Goal: Find specific fact

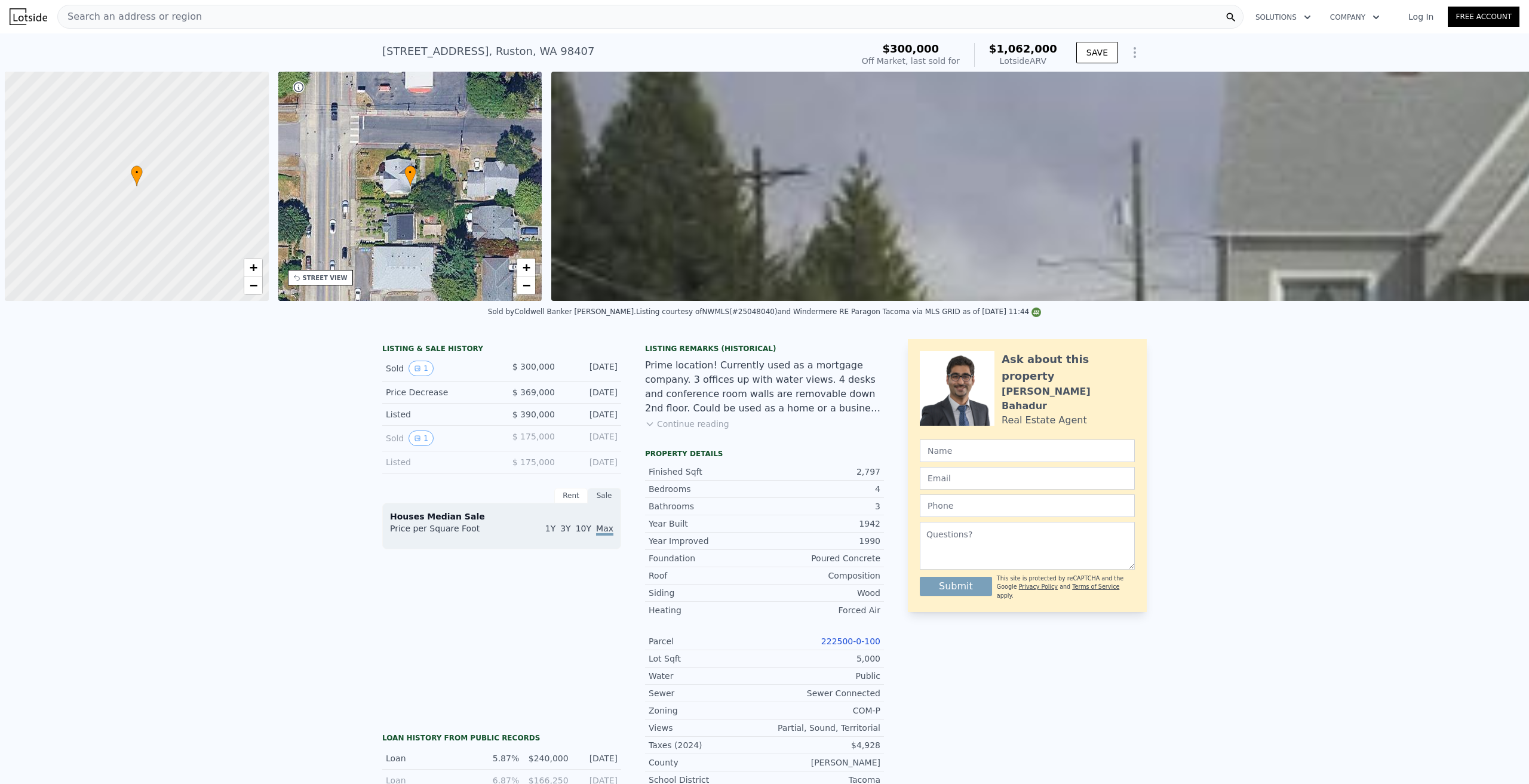
scroll to position [0, 5]
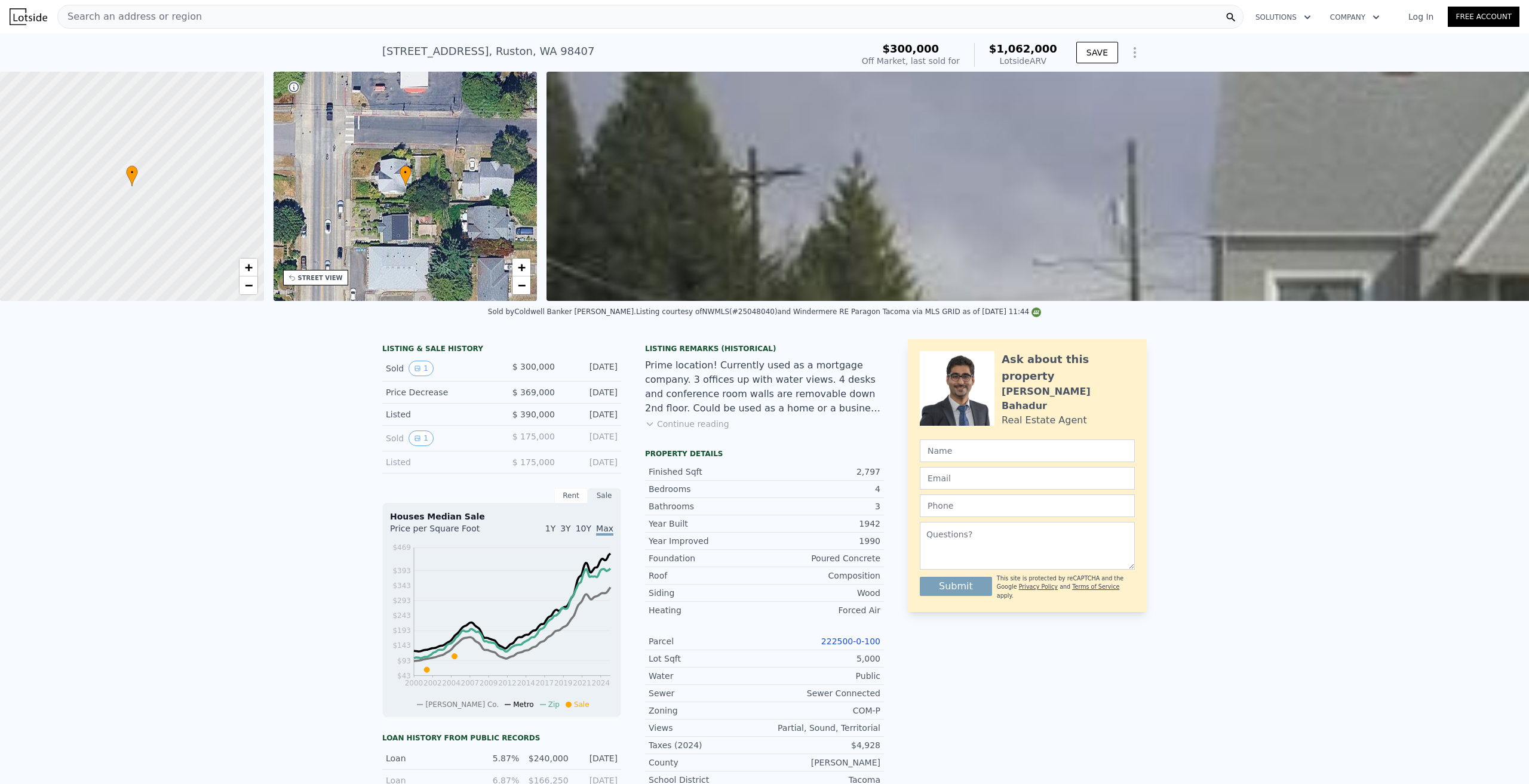
click at [676, 430] on button "Continue reading" at bounding box center [687, 424] width 84 height 12
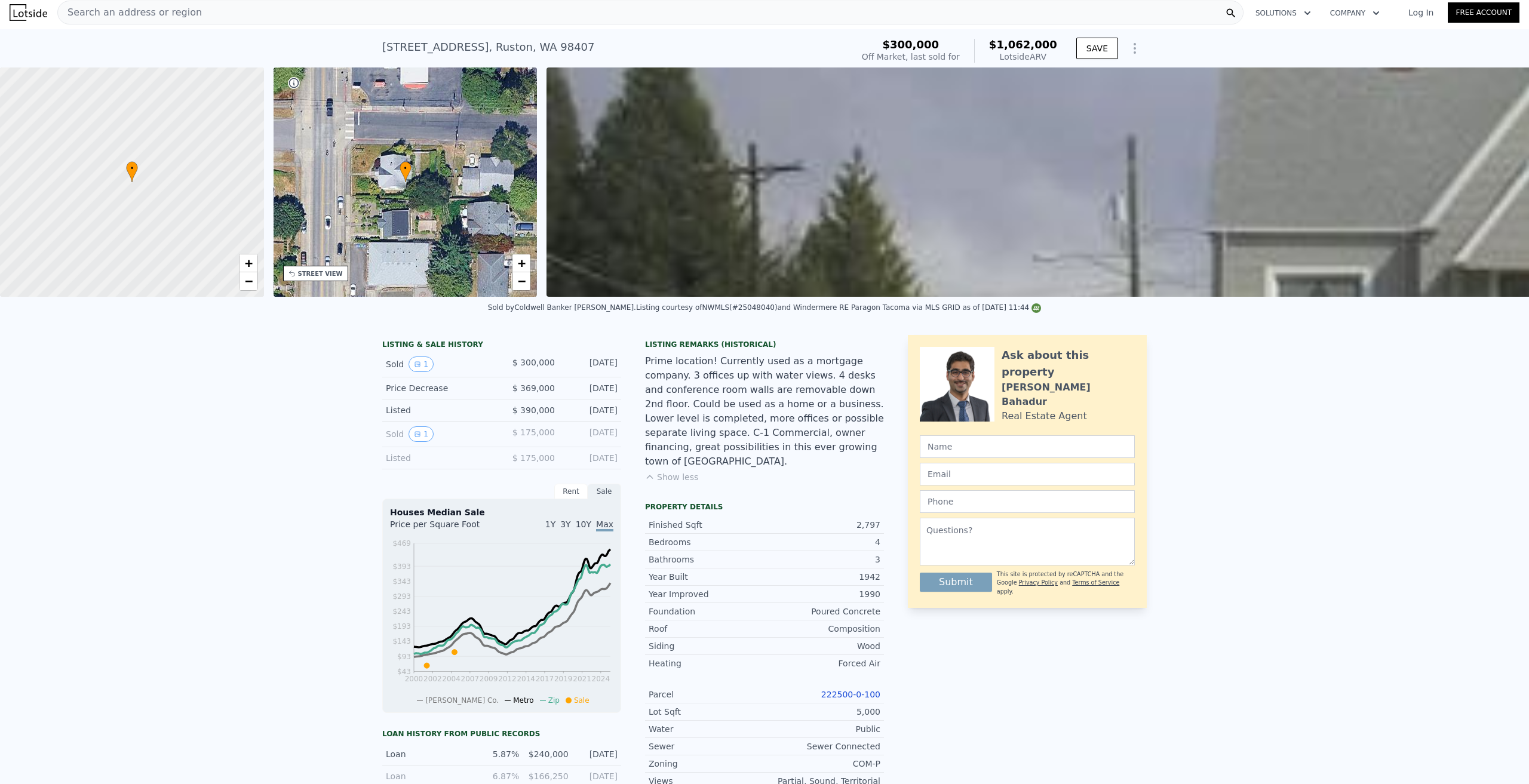
scroll to position [0, 0]
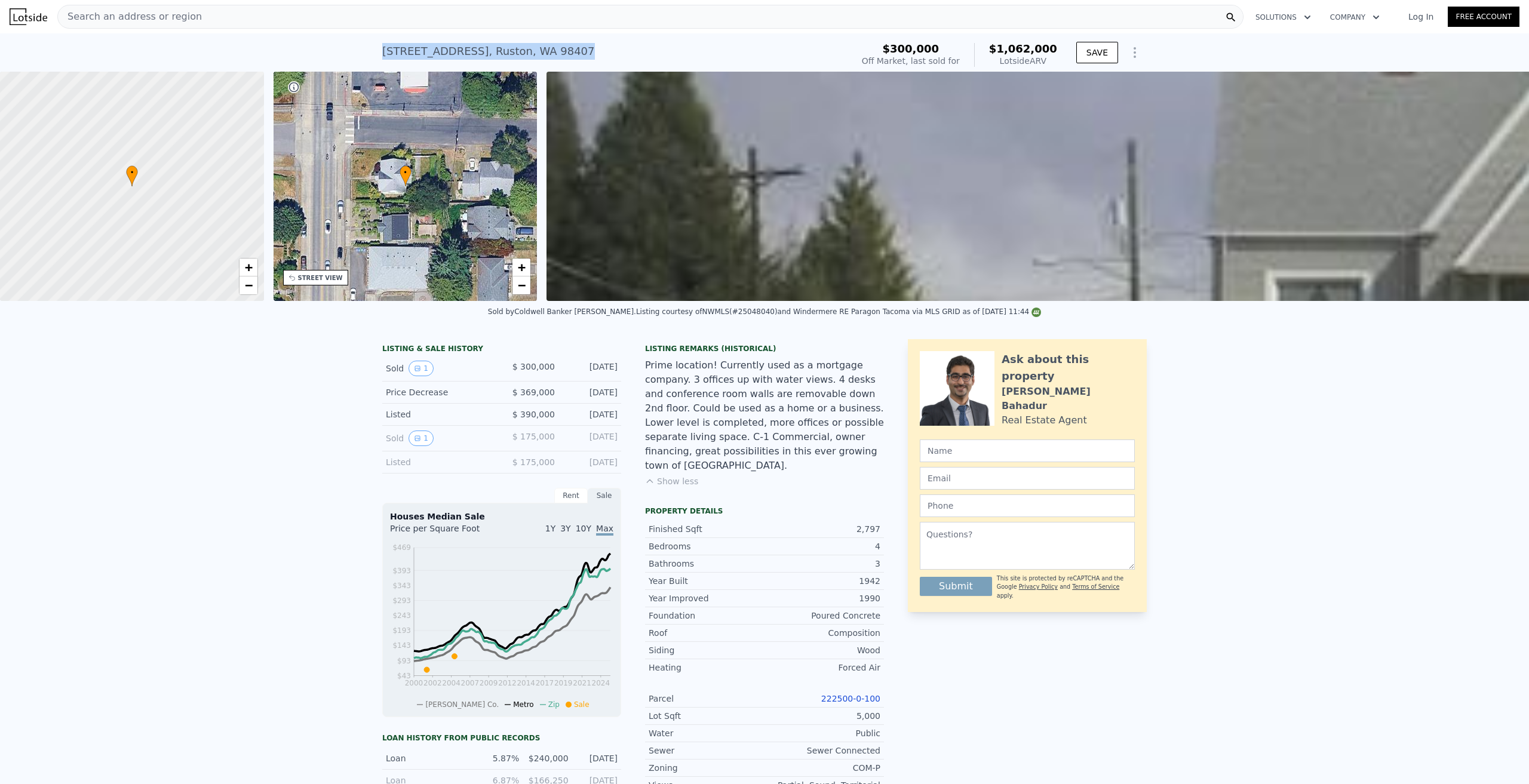
drag, startPoint x: 560, startPoint y: 49, endPoint x: 374, endPoint y: 59, distance: 186.3
click at [374, 59] on div "[STREET_ADDRESS] Sold [DATE] for $300k (~ARV $1.062m ) $300,000 Off Market, las…" at bounding box center [764, 52] width 1529 height 38
copy div "[STREET_ADDRESS]"
click at [209, 20] on div "Search an address or region" at bounding box center [650, 16] width 1186 height 24
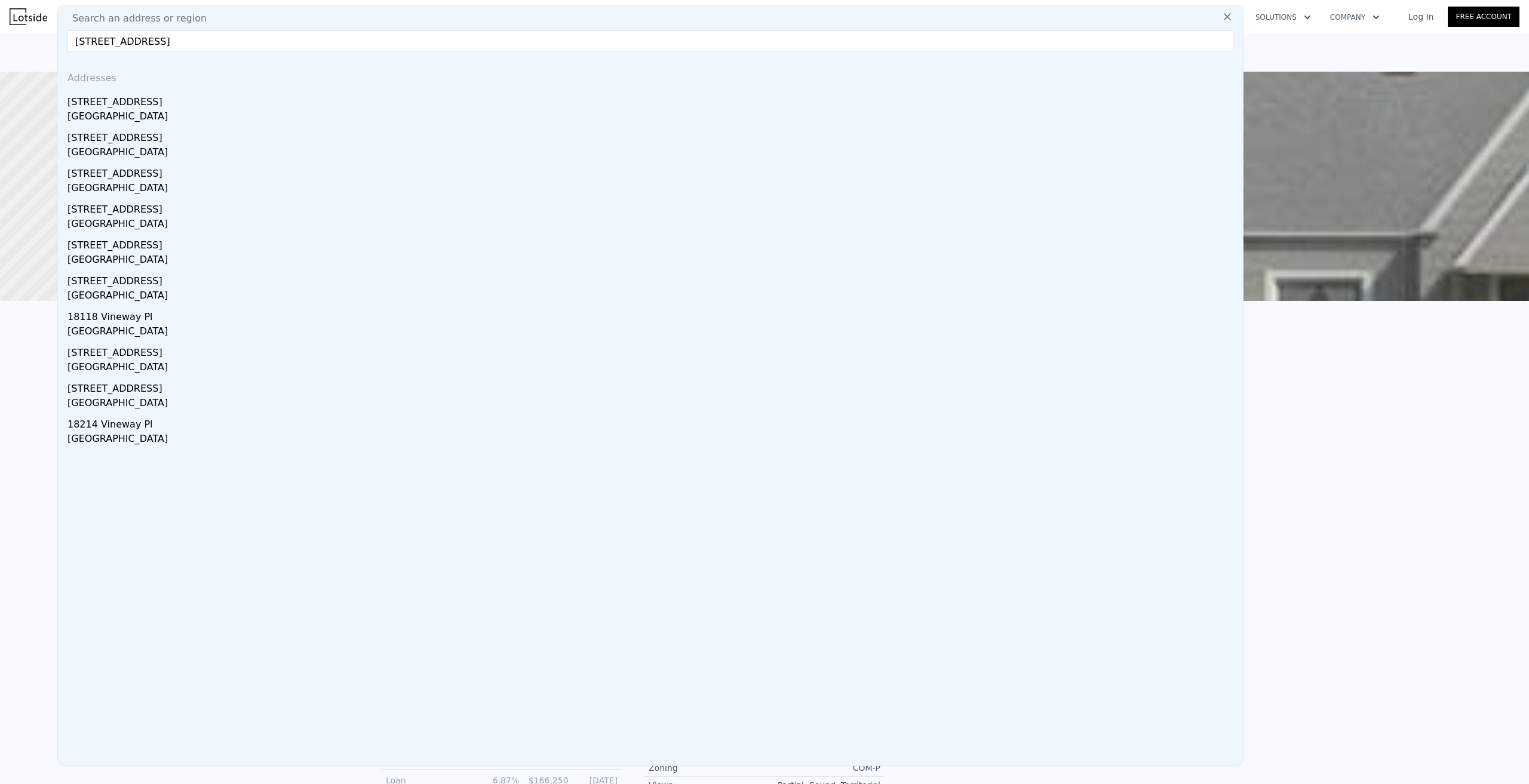
type input "[STREET_ADDRESS]"
click at [125, 115] on div "[GEOGRAPHIC_DATA]" at bounding box center [653, 118] width 1171 height 17
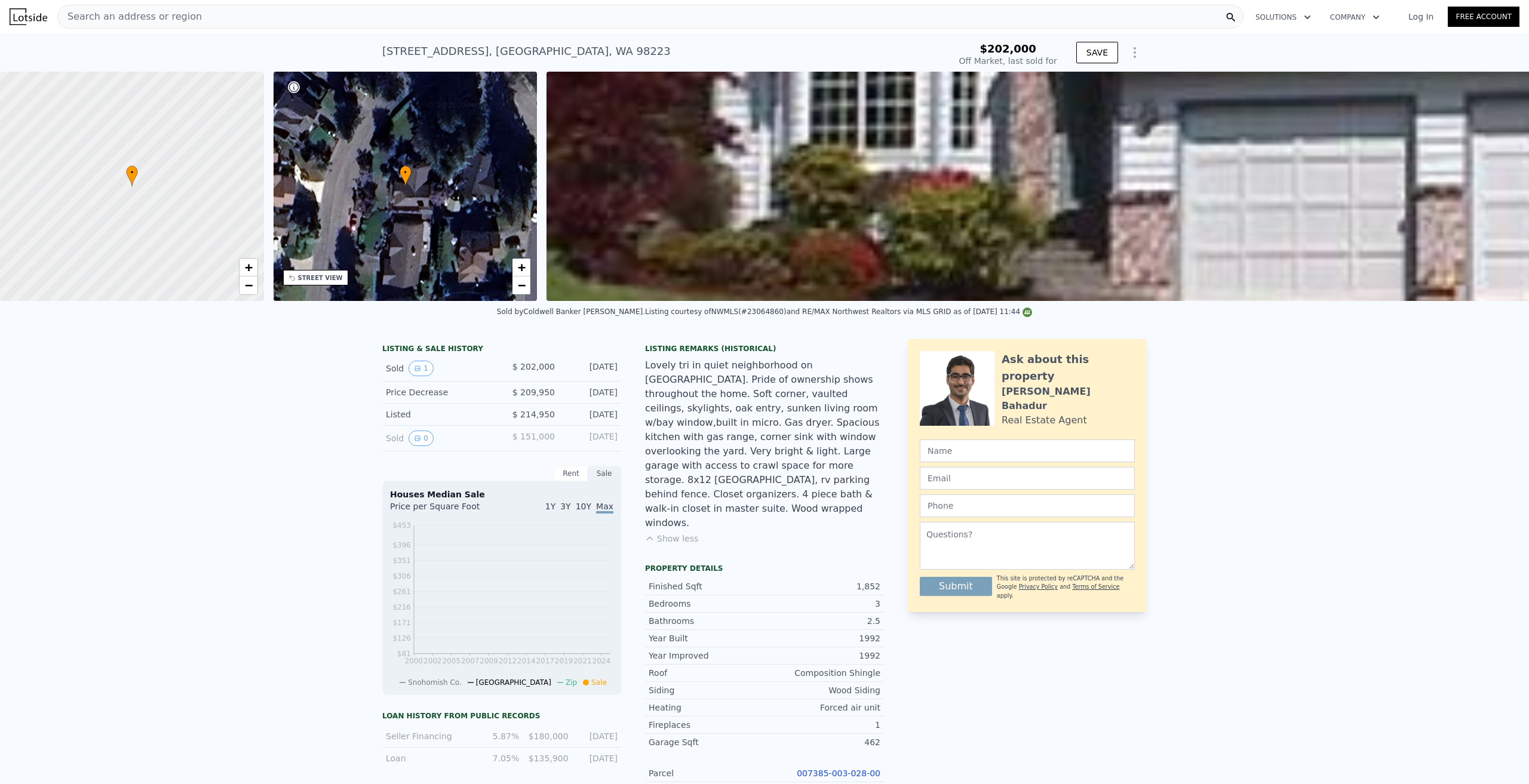
type input "-$ 217,638"
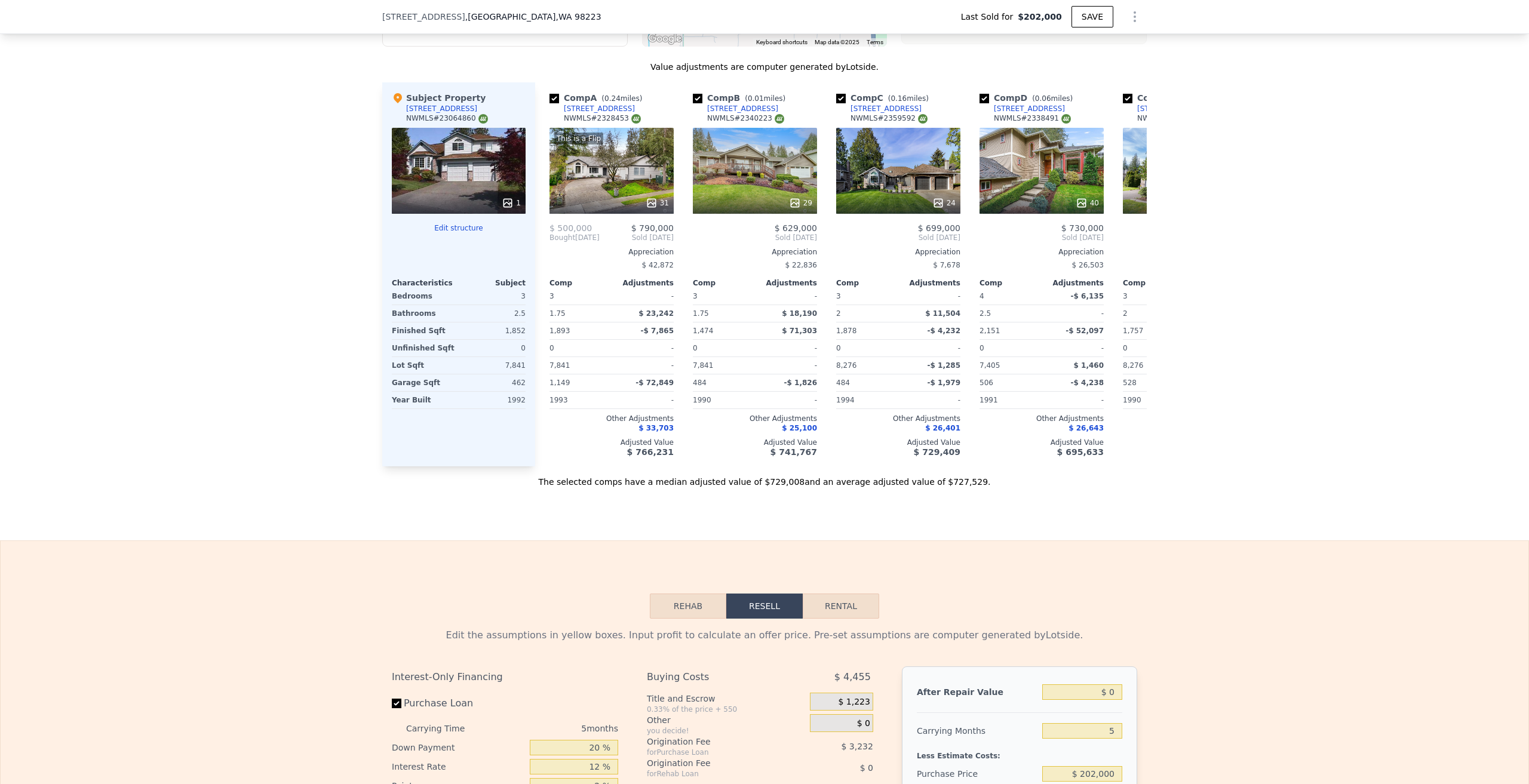
scroll to position [1489, 0]
type input "$ 734,000"
type input "$ 462,930"
